Goal: Task Accomplishment & Management: Manage account settings

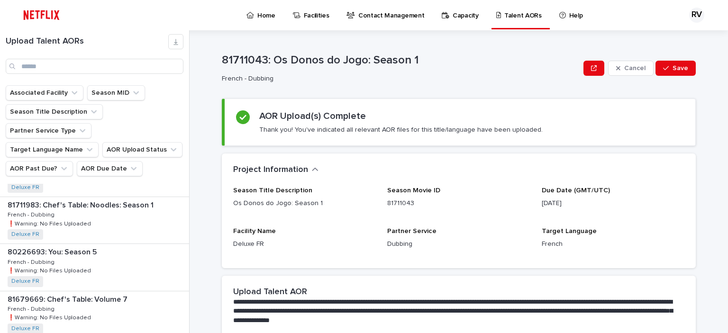
scroll to position [1273, 0]
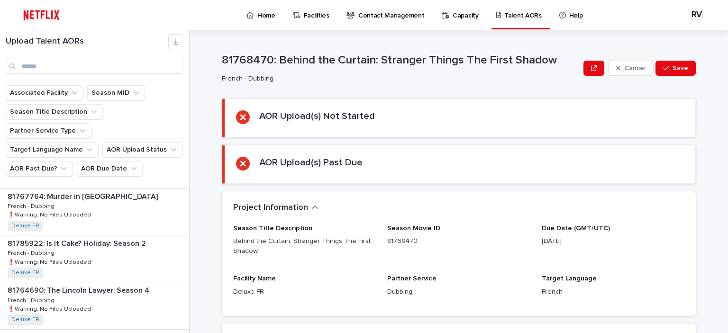
scroll to position [190, 0]
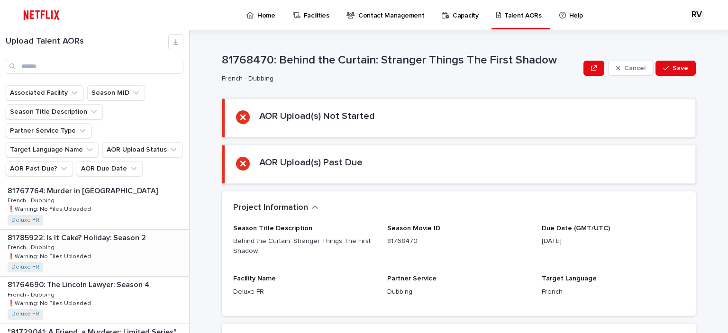
click at [83, 232] on p "81785922: Is It Cake? Holiday: Season 2" at bounding box center [78, 237] width 140 height 11
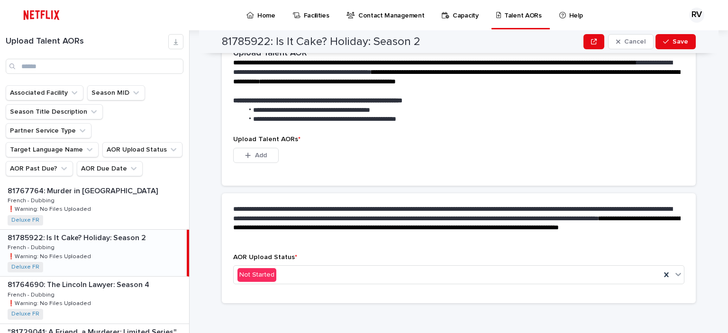
scroll to position [235, 0]
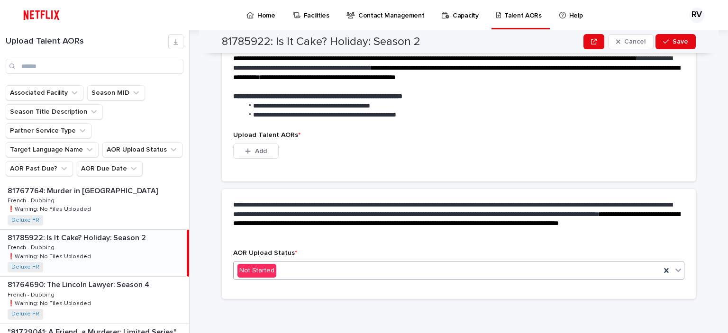
click at [294, 265] on div "Not Started" at bounding box center [447, 271] width 427 height 16
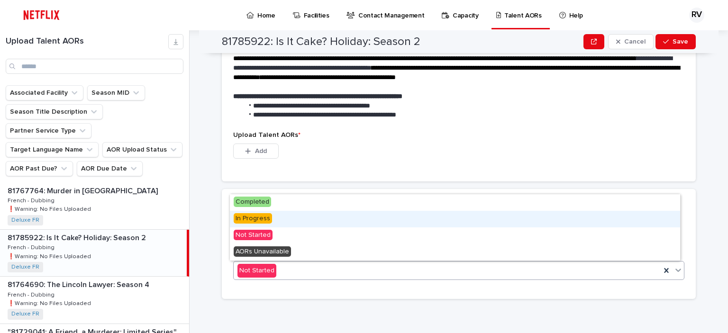
click at [282, 221] on div "In Progress" at bounding box center [455, 219] width 450 height 17
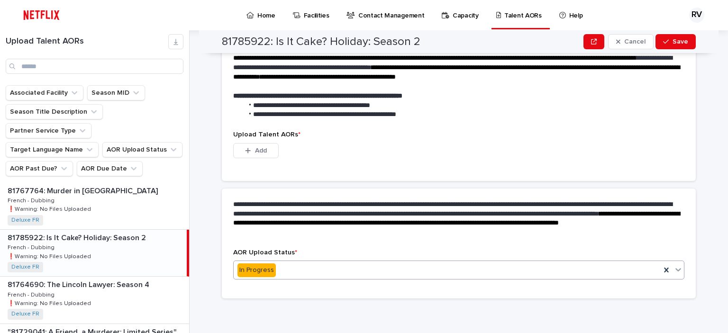
scroll to position [188, 0]
click at [256, 154] on span "Add" at bounding box center [261, 151] width 12 height 7
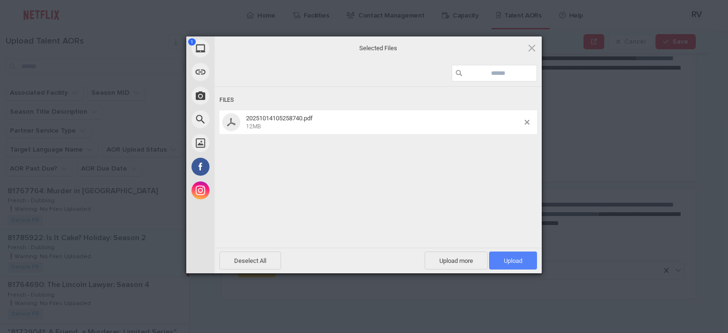
click at [506, 259] on span "Upload 1" at bounding box center [513, 260] width 18 height 7
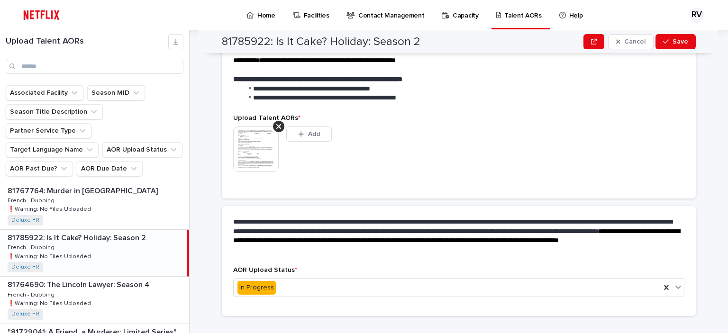
scroll to position [233, 0]
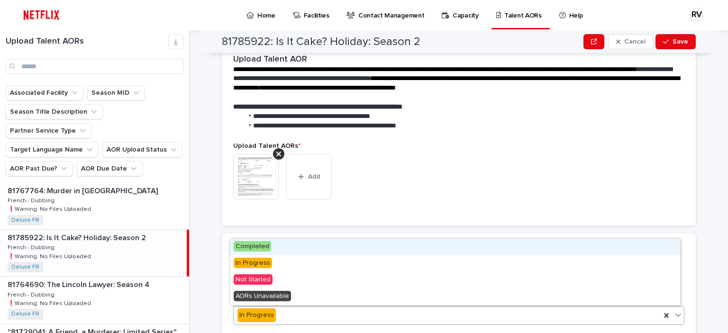
click at [447, 316] on div "In Progress" at bounding box center [447, 316] width 427 height 16
click at [328, 245] on div "Completed" at bounding box center [455, 247] width 450 height 17
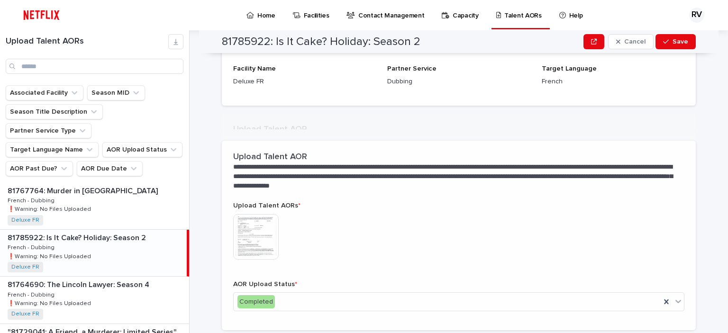
scroll to position [166, 0]
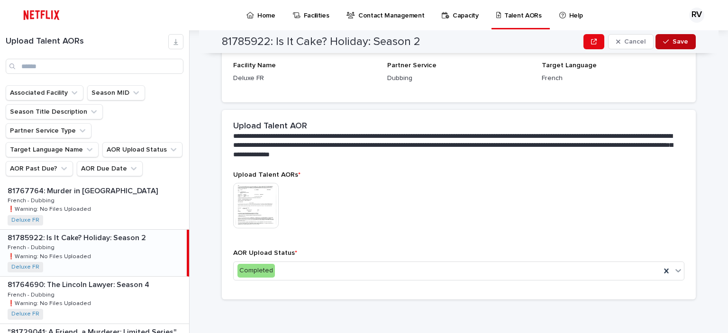
click at [667, 43] on div "button" at bounding box center [667, 41] width 9 height 7
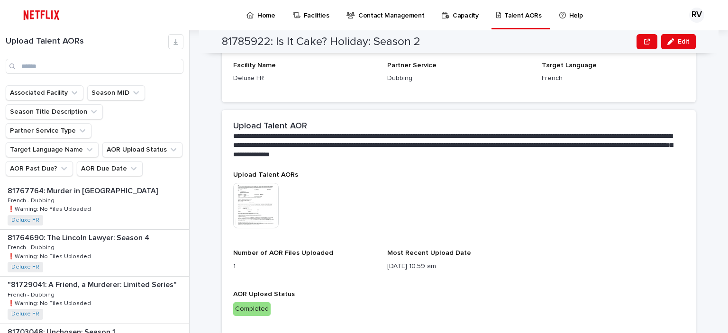
scroll to position [181, 0]
